Goal: Answer question/provide support

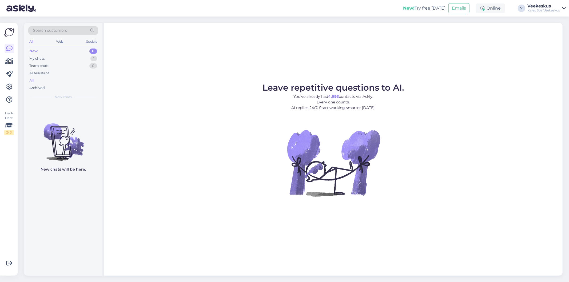
click at [39, 79] on div "All" at bounding box center [63, 80] width 70 height 7
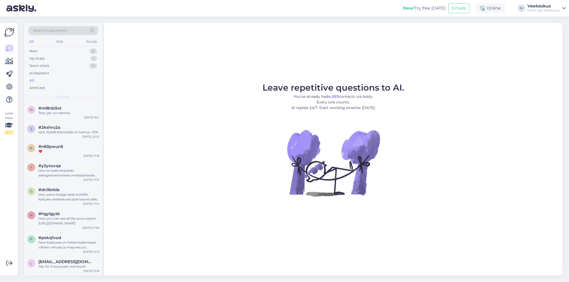
scroll to position [148, 0]
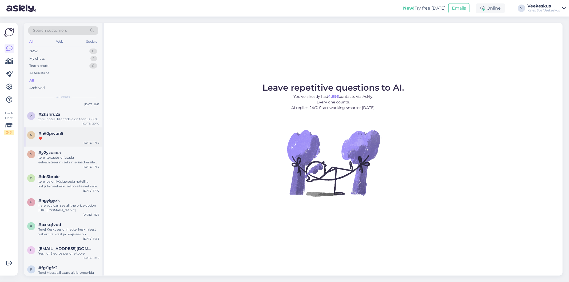
click at [67, 131] on div "#n60pwun5" at bounding box center [68, 133] width 61 height 5
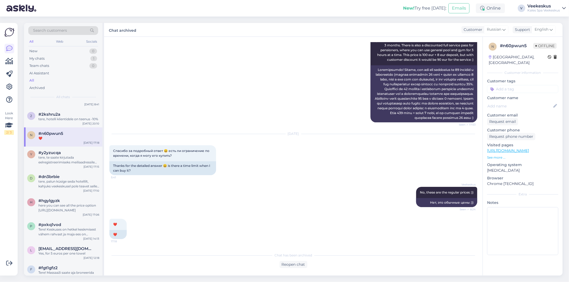
scroll to position [516, 0]
click at [65, 157] on div "tere, te saate kirjutada eelregistreerimiseks meiliaadressile spordiklubi@kalev…" at bounding box center [68, 160] width 61 height 10
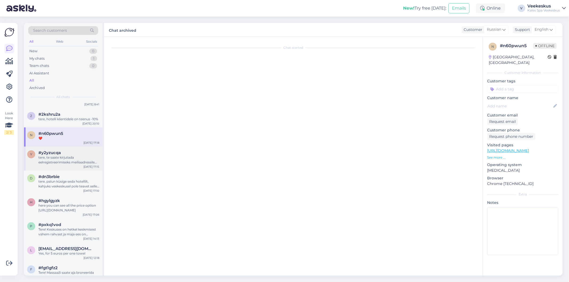
scroll to position [0, 0]
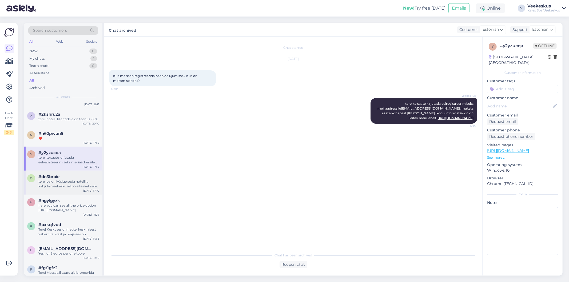
click at [49, 174] on span "#dn3brbie" at bounding box center [48, 176] width 21 height 5
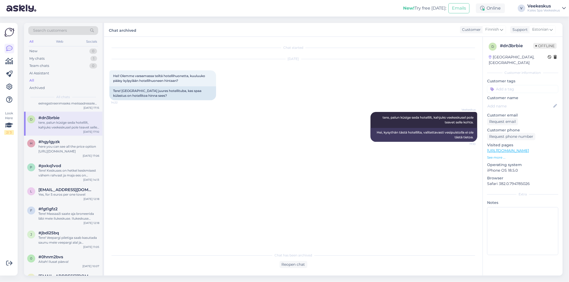
scroll to position [207, 0]
click at [49, 147] on div "here you can see all the price option https://www.kalevspa.ee/veekeskus/hinnaki…" at bounding box center [68, 149] width 61 height 10
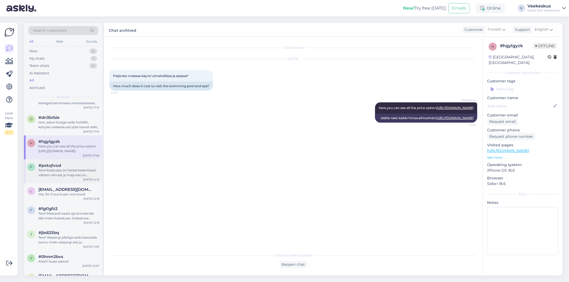
click at [52, 169] on div "Tere! Keskuses on hetkel keskmisest vähem rahvast ja maja ees on mõni koht kus …" at bounding box center [68, 173] width 61 height 10
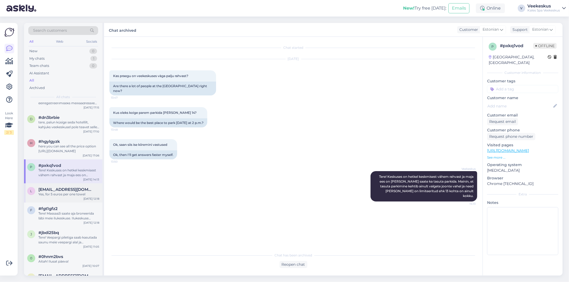
click at [52, 187] on span "laurmarit@gmail.com" at bounding box center [65, 189] width 55 height 5
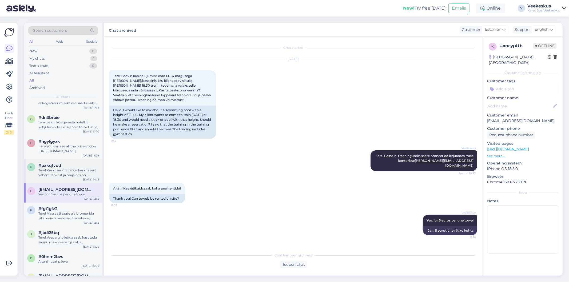
click at [55, 169] on div "Tere! Keskuses on hetkel keskmisest vähem rahvast ja maja ees on mõni koht kus …" at bounding box center [68, 173] width 61 height 10
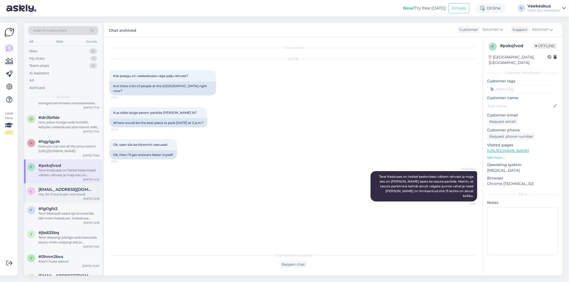
click at [46, 187] on span "laurmarit@gmail.com" at bounding box center [65, 189] width 55 height 5
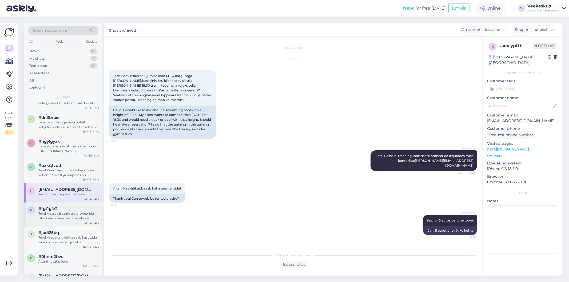
click at [41, 211] on div "Tere! Massaaži saate aja broneerida läbi meie ilukeskuse. Ilukeskuse kontakt te…" at bounding box center [68, 216] width 61 height 10
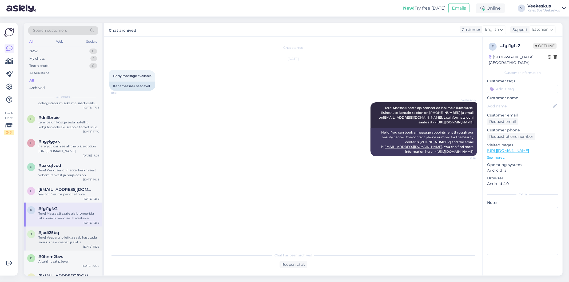
click at [60, 235] on div "Tere! Veepargi piletiga saab kasutada saunu meie veepargi alal ja riietusruumid…" at bounding box center [68, 240] width 61 height 10
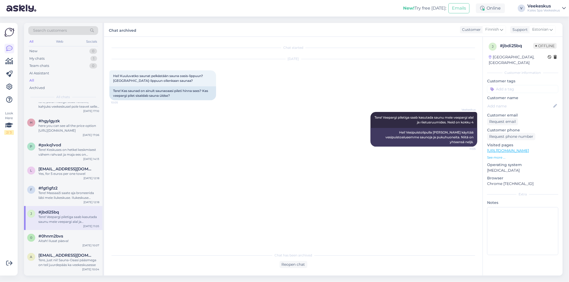
scroll to position [237, 0]
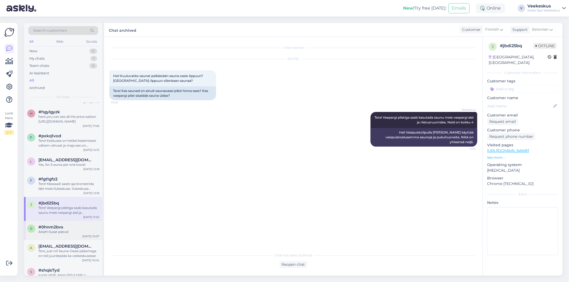
click at [51, 230] on div "Aitah! Ilusat päeva!" at bounding box center [68, 232] width 61 height 5
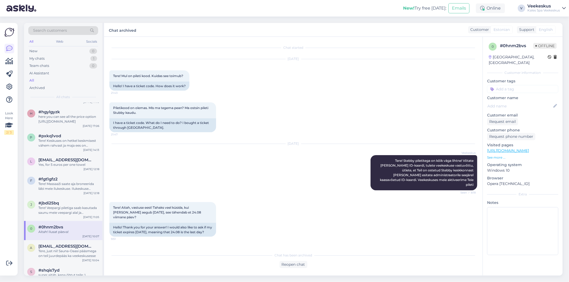
scroll to position [52, 0]
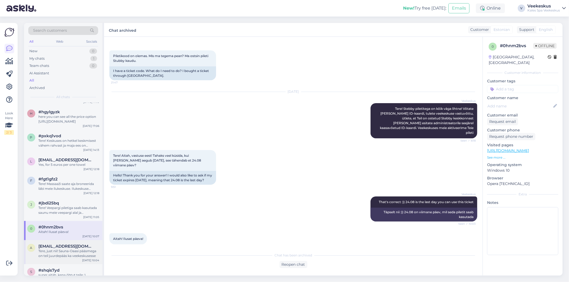
click at [41, 249] on div "Tere, just nii! Sauna-Oaasi pääsmega on teil juurdepääs ka veekeskusesse" at bounding box center [68, 254] width 61 height 10
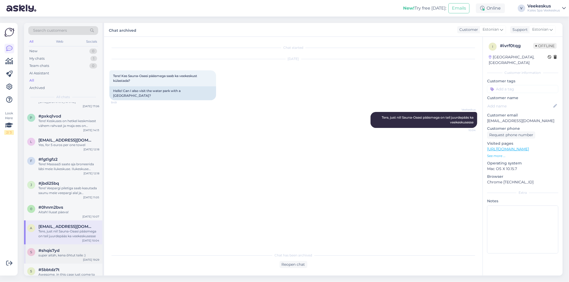
scroll to position [267, 0]
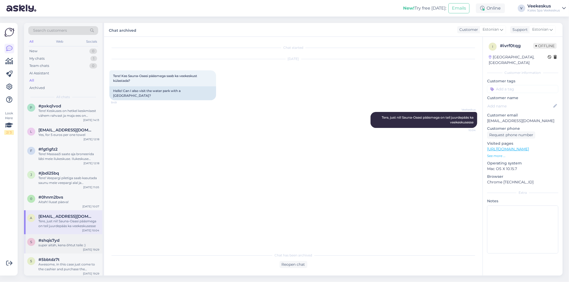
click at [64, 234] on div "s #shqis7yd super aitäh, kena õhtut teile :) Aug 21 19:29" at bounding box center [63, 243] width 78 height 19
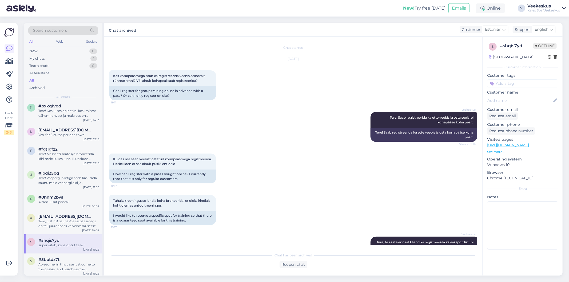
scroll to position [190, 0]
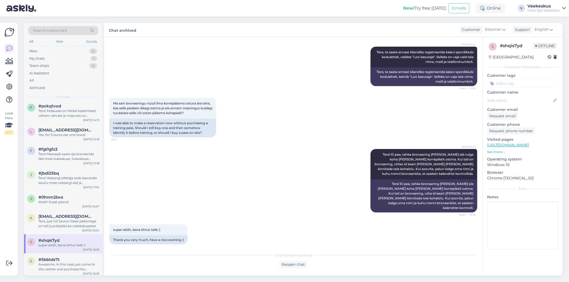
click at [258, 164] on div "Veekeskus Tere! Ei pea, tehke broneering netis ja siis tulge koha peale korrapi…" at bounding box center [293, 180] width 368 height 75
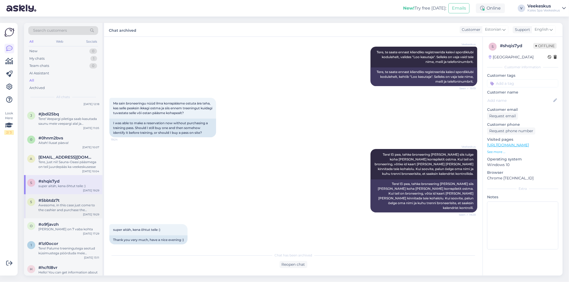
click at [50, 203] on div "Awesome, in this case just come to the cashier and purchase the swimming ticket…" at bounding box center [68, 208] width 61 height 10
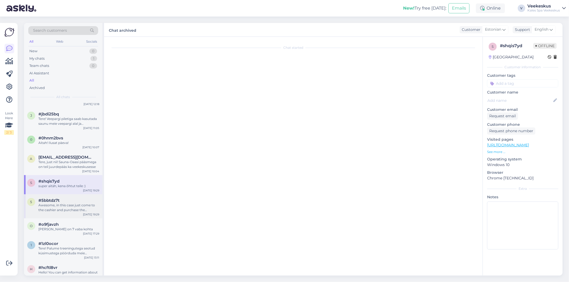
scroll to position [0, 0]
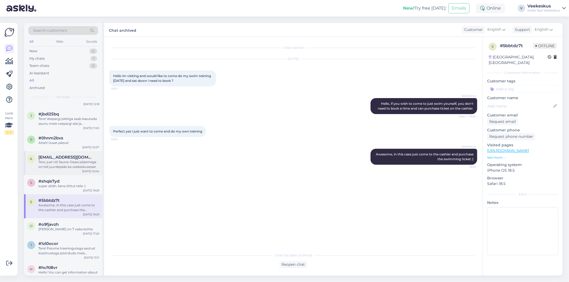
click at [58, 160] on div "Tere, just nii! Sauna-Oaasi pääsmega on teil juurdepääs ka veekeskusesse" at bounding box center [68, 165] width 61 height 10
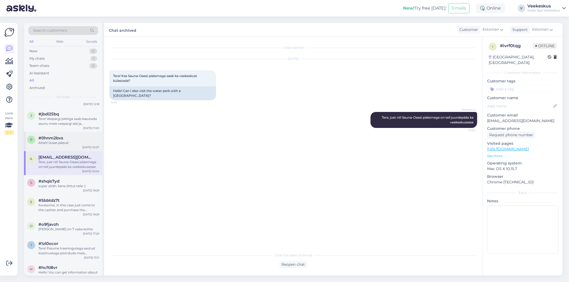
click at [57, 136] on span "#0hnm2bvs" at bounding box center [50, 138] width 25 height 5
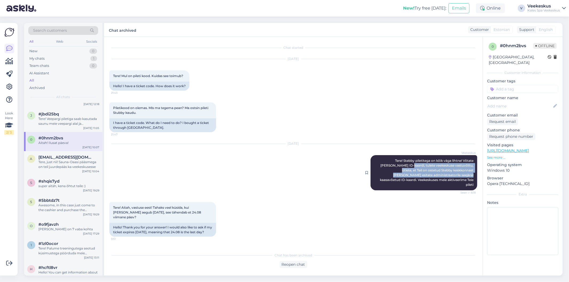
drag, startPoint x: 395, startPoint y: 165, endPoint x: 423, endPoint y: 174, distance: 29.3
click at [423, 174] on span "Tere! Stebby piletitega on kõik väga lihtne! Võtate kaasa ID-kaardi, tulete vee…" at bounding box center [427, 173] width 94 height 28
click at [402, 166] on span "Tere! Stebby piletitega on kõik väga lihtne! Võtate kaasa ID-kaardi, tulete vee…" at bounding box center [427, 173] width 94 height 28
drag, startPoint x: 393, startPoint y: 166, endPoint x: 470, endPoint y: 180, distance: 78.2
click at [470, 180] on div "Veekeskus Tere! Stebby piletitega on kõik väga lihtne! Võtate kaasa ID-kaardi, …" at bounding box center [423, 172] width 107 height 35
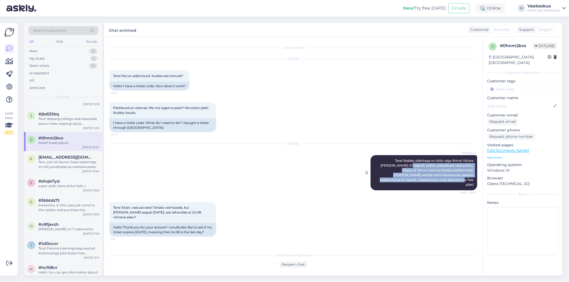
copy span "tulete veekeskuse vastuvõttu, ütlete, et Teil on ostetud Stebby keskkonnast pil…"
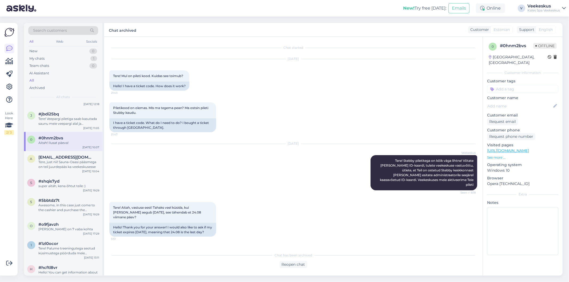
click at [306, 150] on div "Aug 22 2025 Veekeskus Tere! Stebby piletitega on kõik väga lihtne! Võtate kaasa…" at bounding box center [293, 167] width 368 height 58
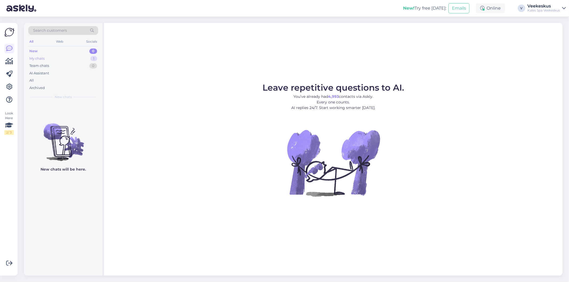
click at [85, 56] on div "My chats 1" at bounding box center [63, 58] width 70 height 7
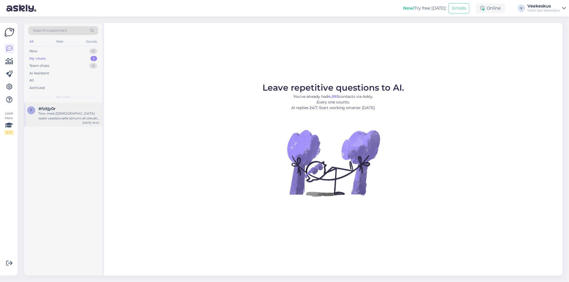
click at [70, 112] on div "Tere, meie [DEMOGRAPHIC_DATA] saate vaadata selle sõnumi all olevalt lingilt: […" at bounding box center [68, 116] width 61 height 10
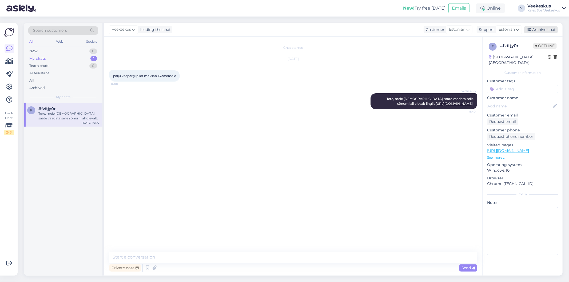
click at [545, 29] on div "Archive chat" at bounding box center [541, 29] width 34 height 7
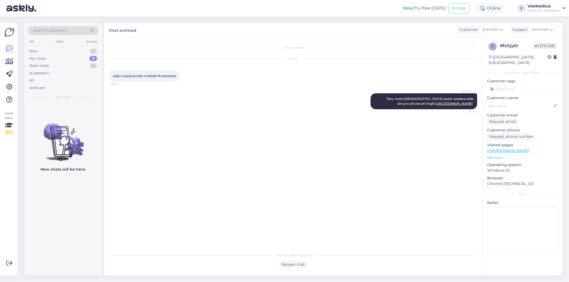
click at [364, 65] on div "Aug 23 2025 palju veepargi pilet maksab 16 aastasele 16:08" at bounding box center [293, 70] width 368 height 34
